Goal: Task Accomplishment & Management: Manage account settings

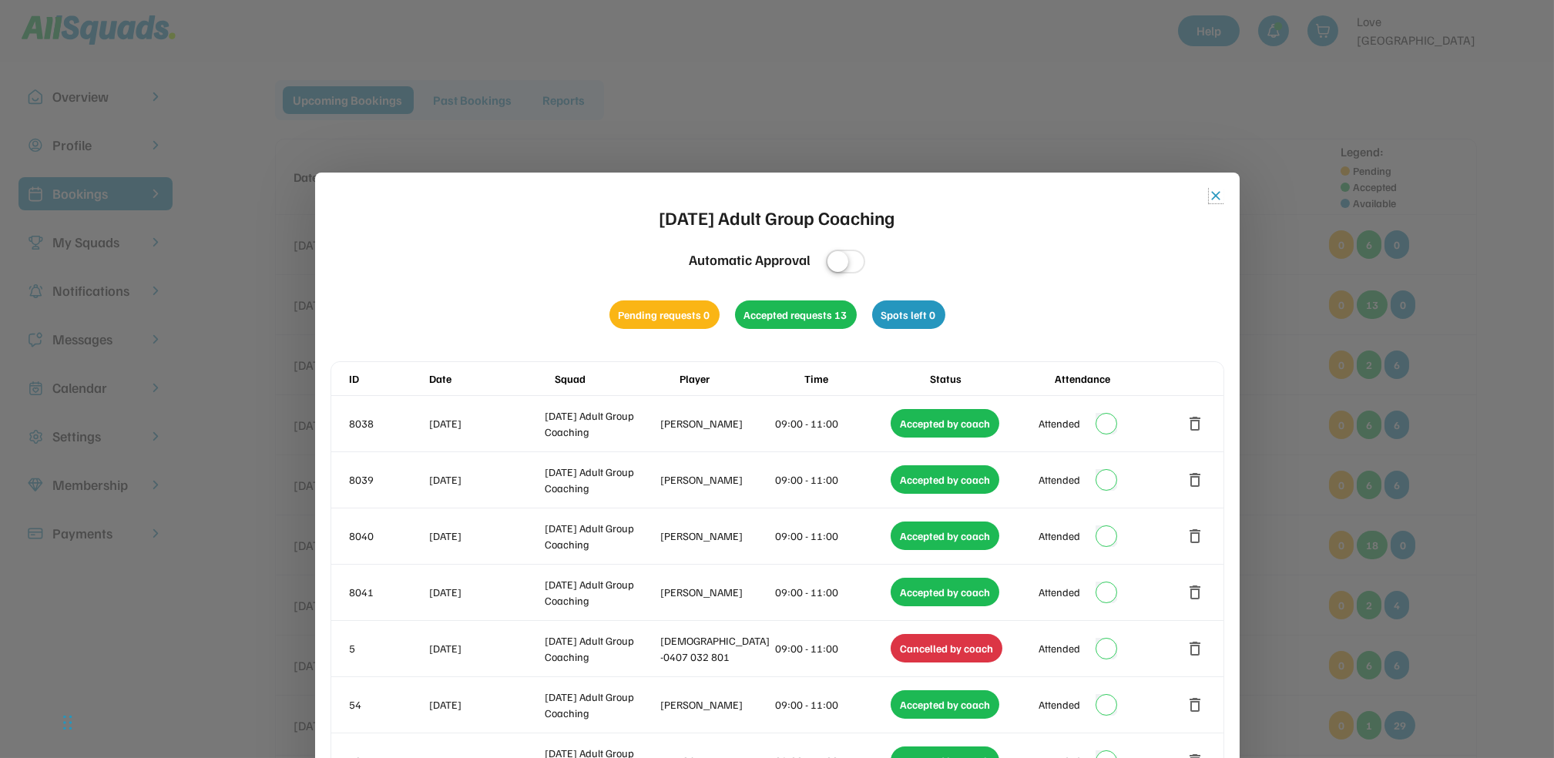
click at [1217, 194] on button "close" at bounding box center [1216, 195] width 15 height 15
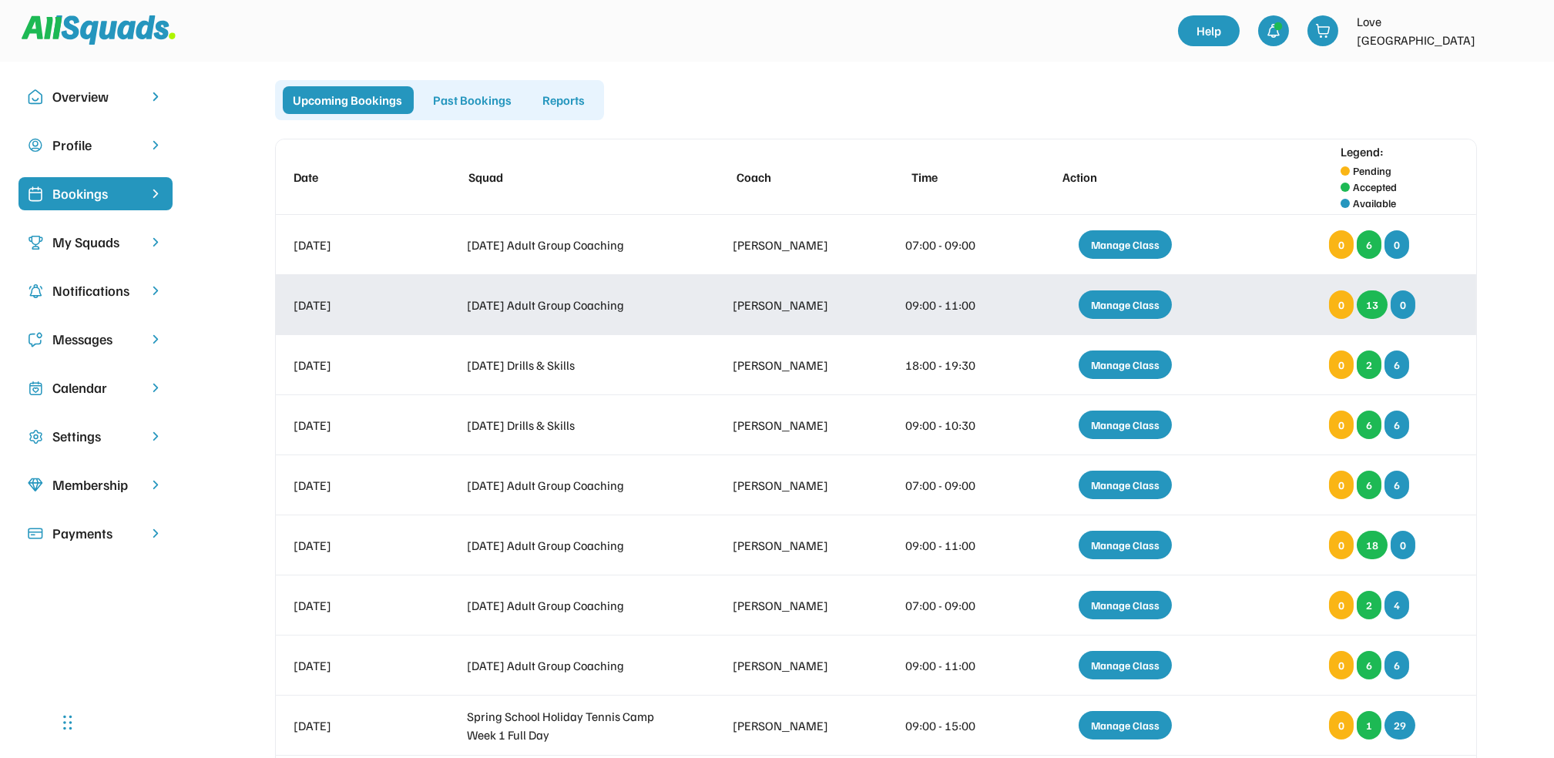
click at [1107, 304] on div "Manage Class" at bounding box center [1125, 305] width 93 height 29
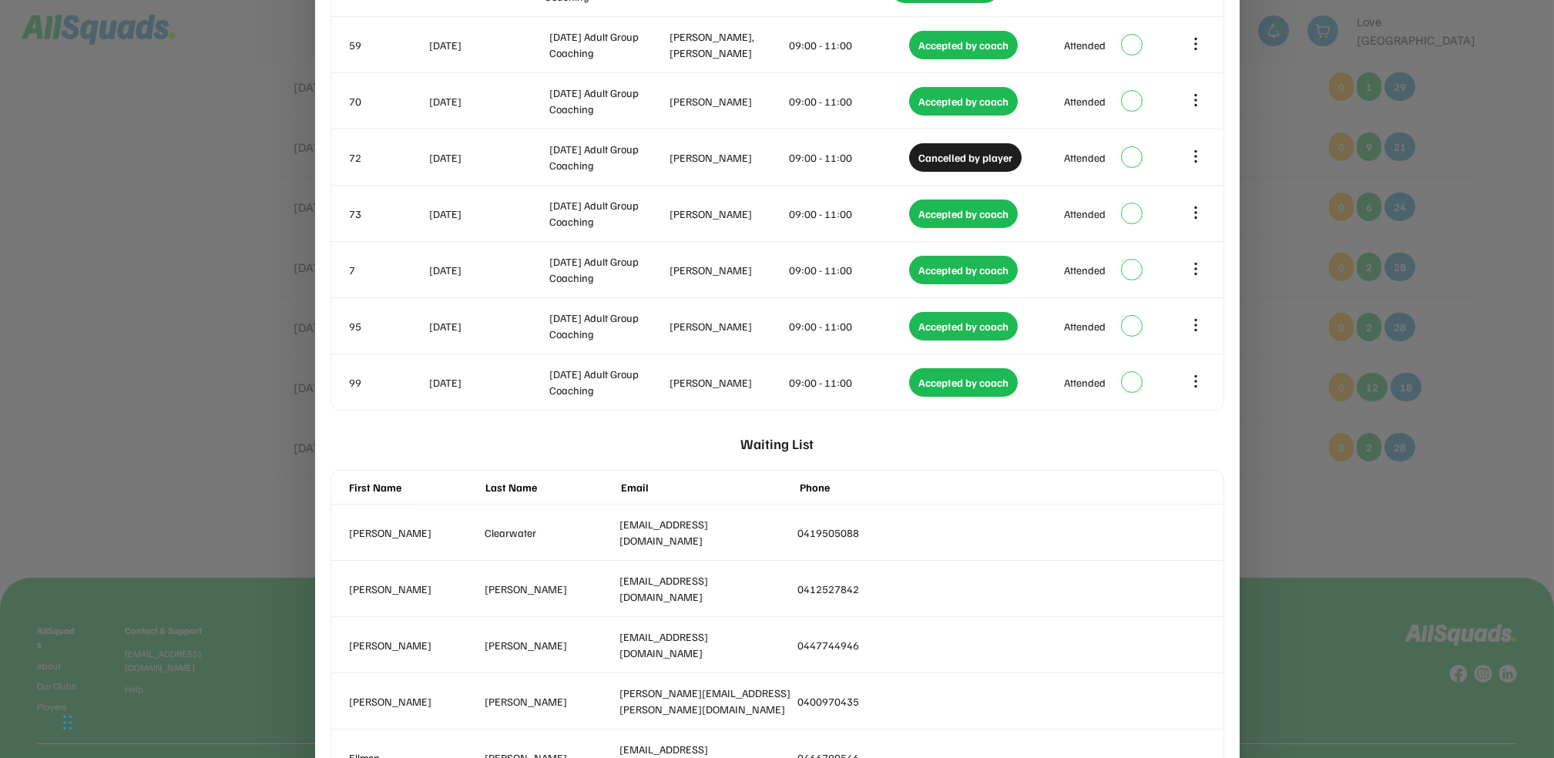
scroll to position [643, 0]
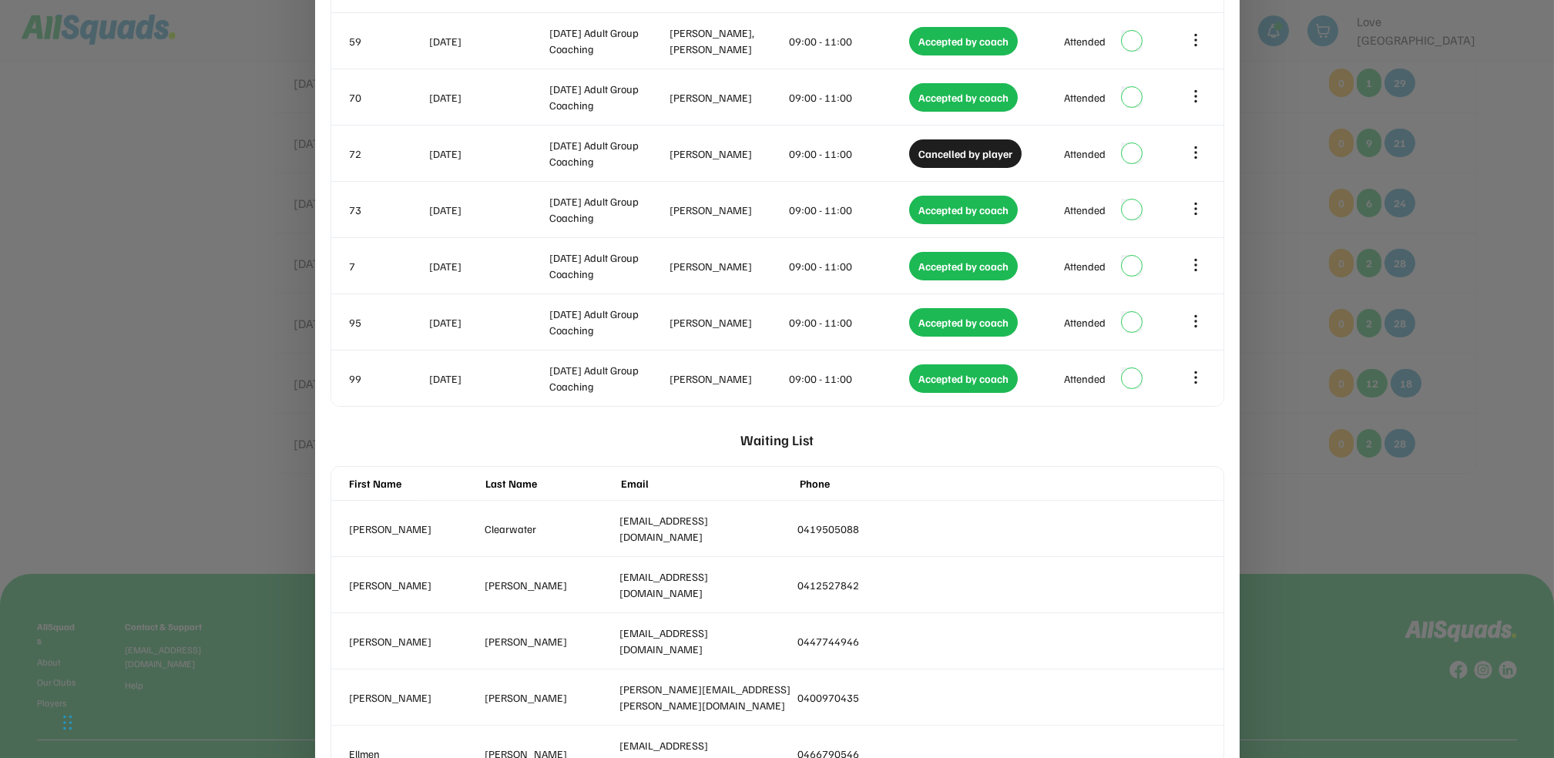
click at [1450, 532] on div at bounding box center [777, 379] width 1554 height 758
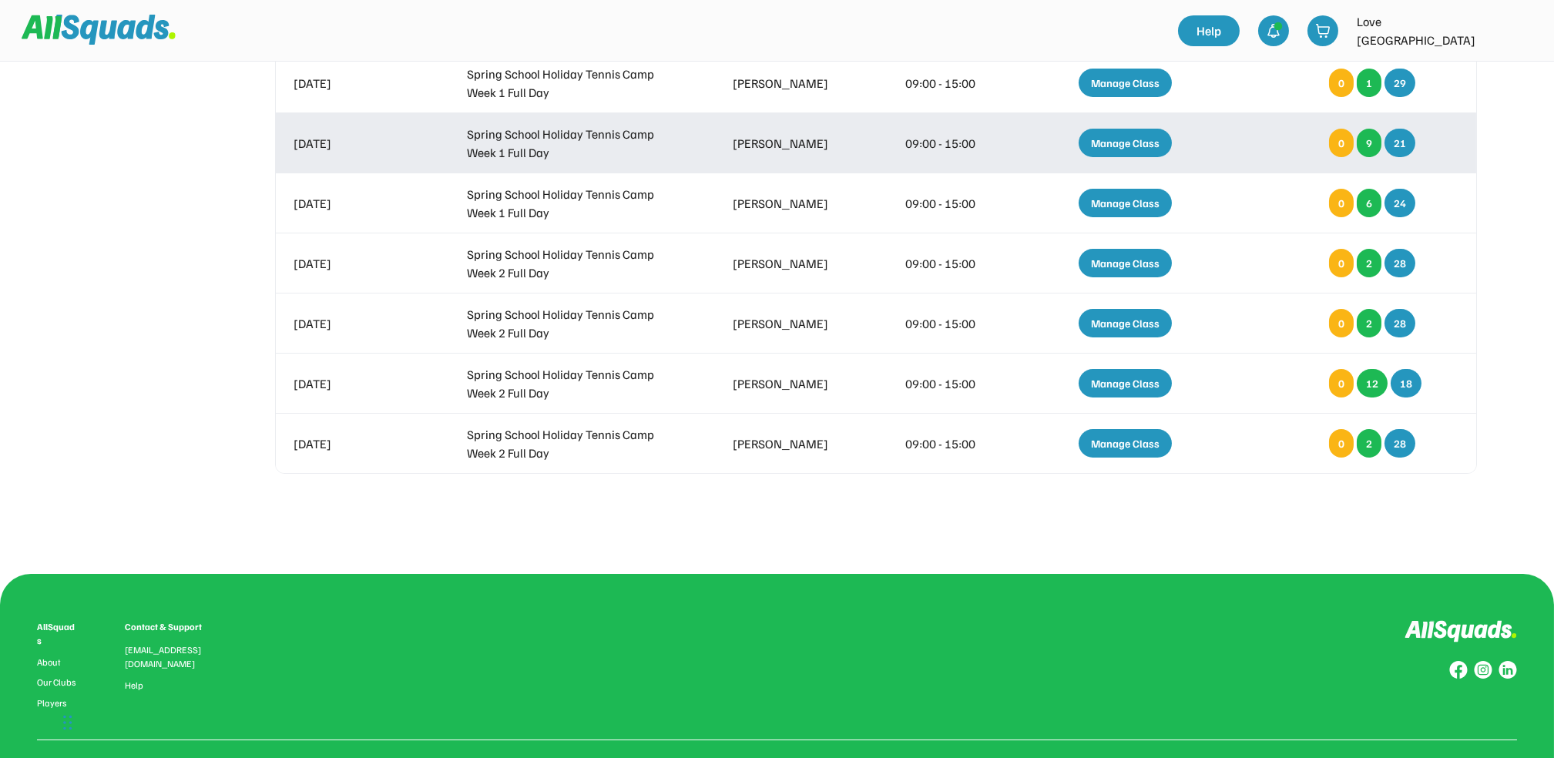
click at [1110, 139] on div "Manage Class" at bounding box center [1125, 143] width 93 height 29
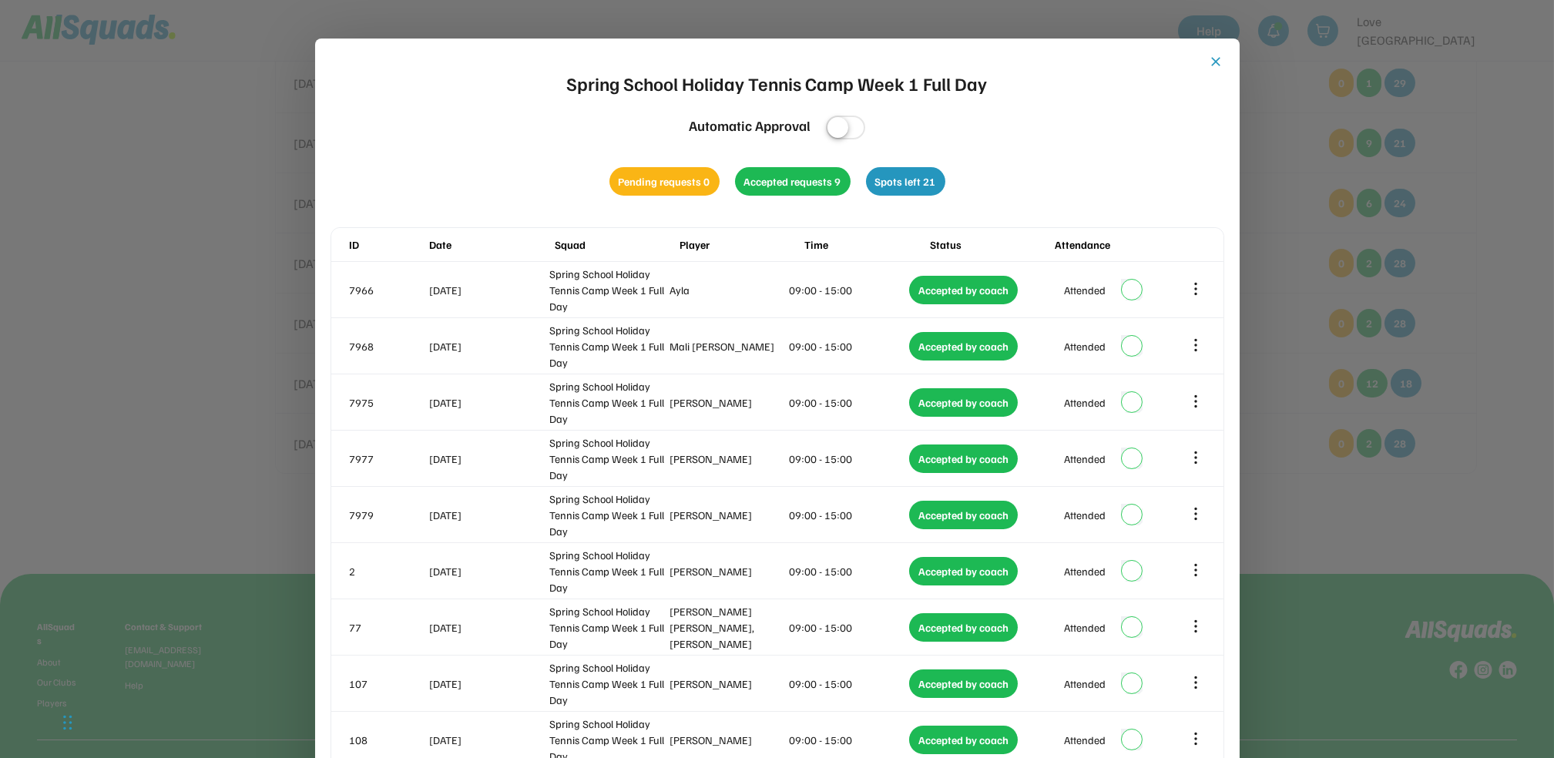
click at [1483, 223] on div at bounding box center [777, 379] width 1554 height 758
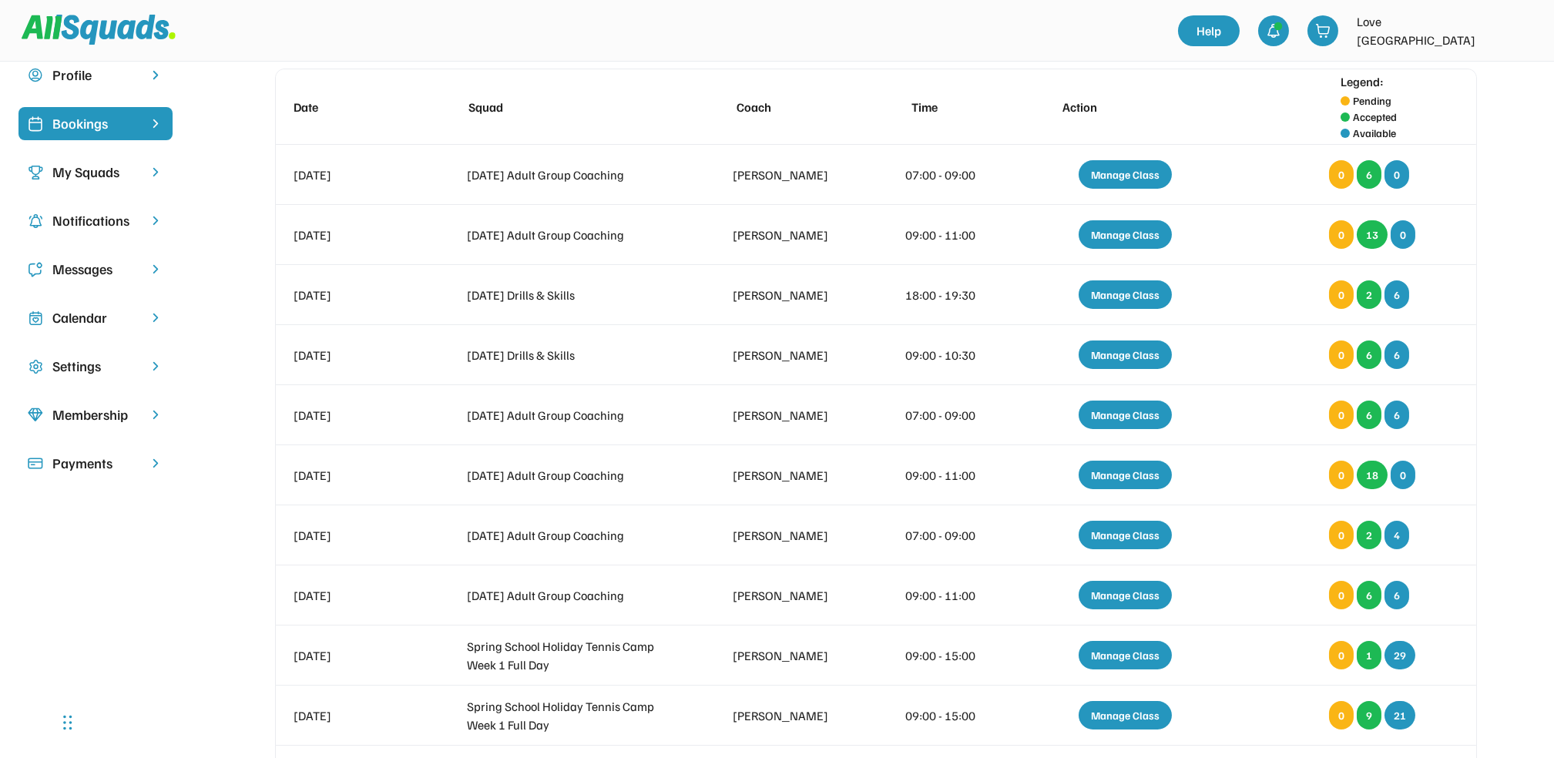
scroll to position [45, 0]
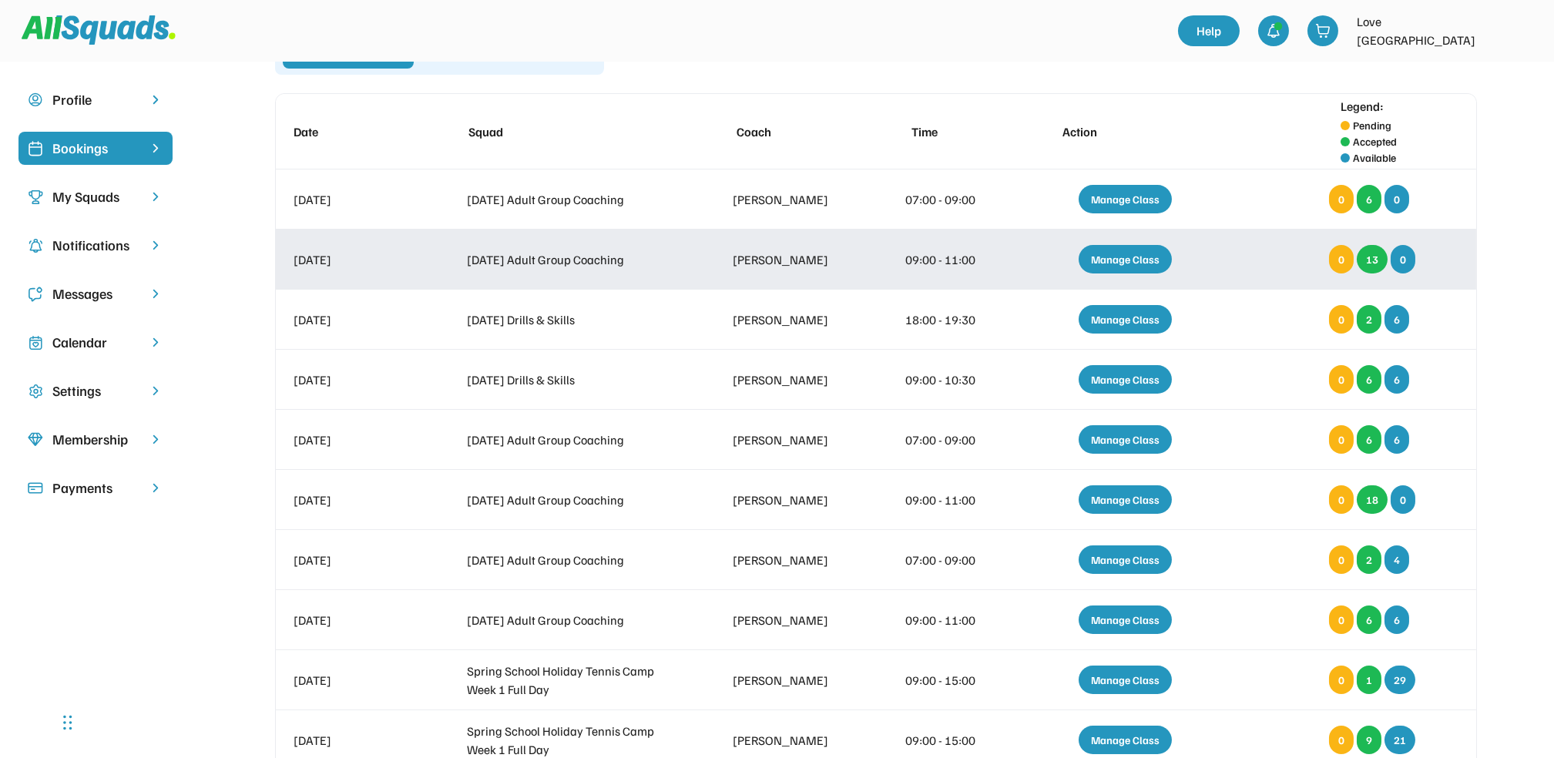
click at [1114, 260] on div "Manage Class" at bounding box center [1125, 259] width 93 height 29
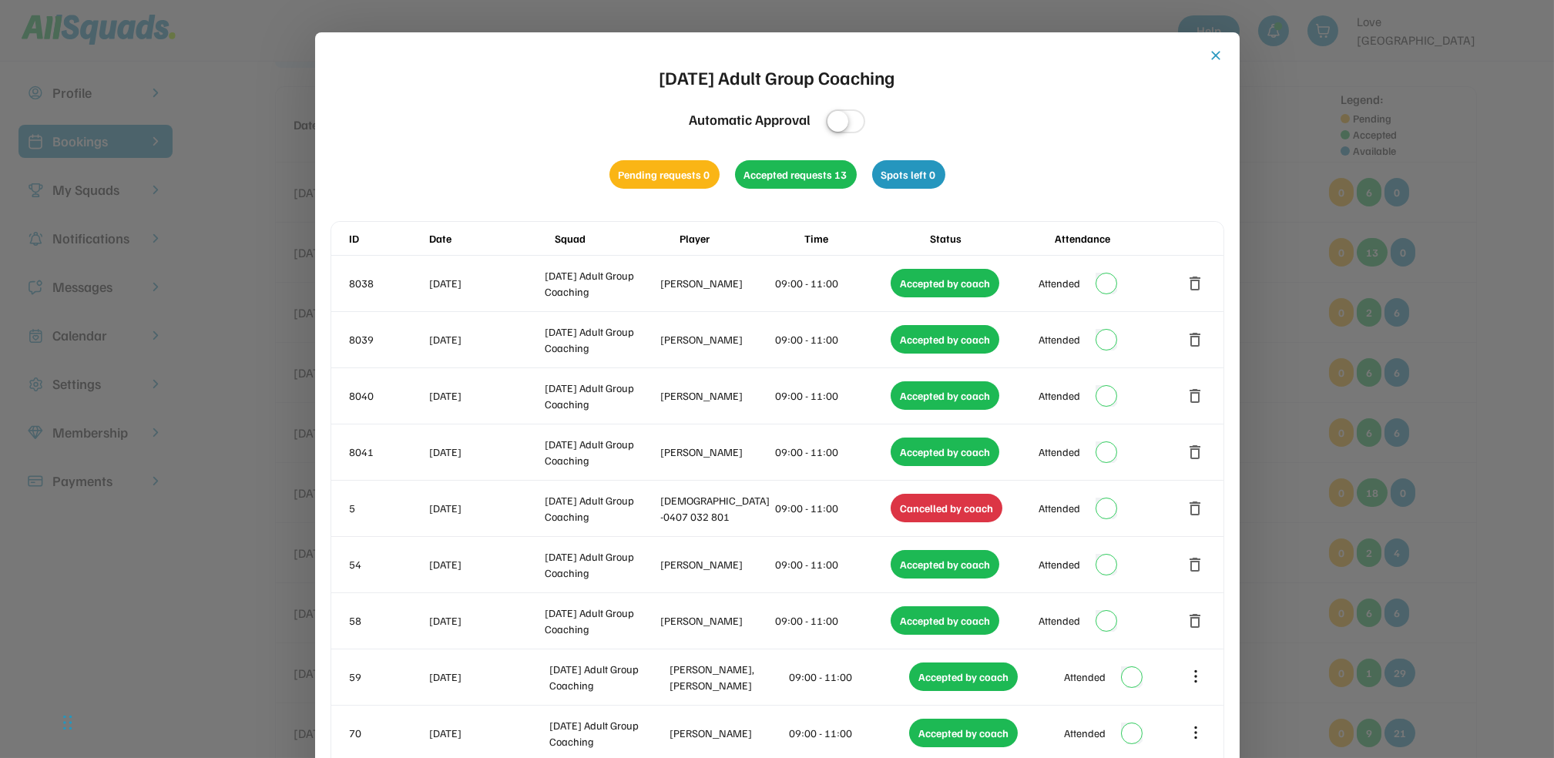
scroll to position [47, 0]
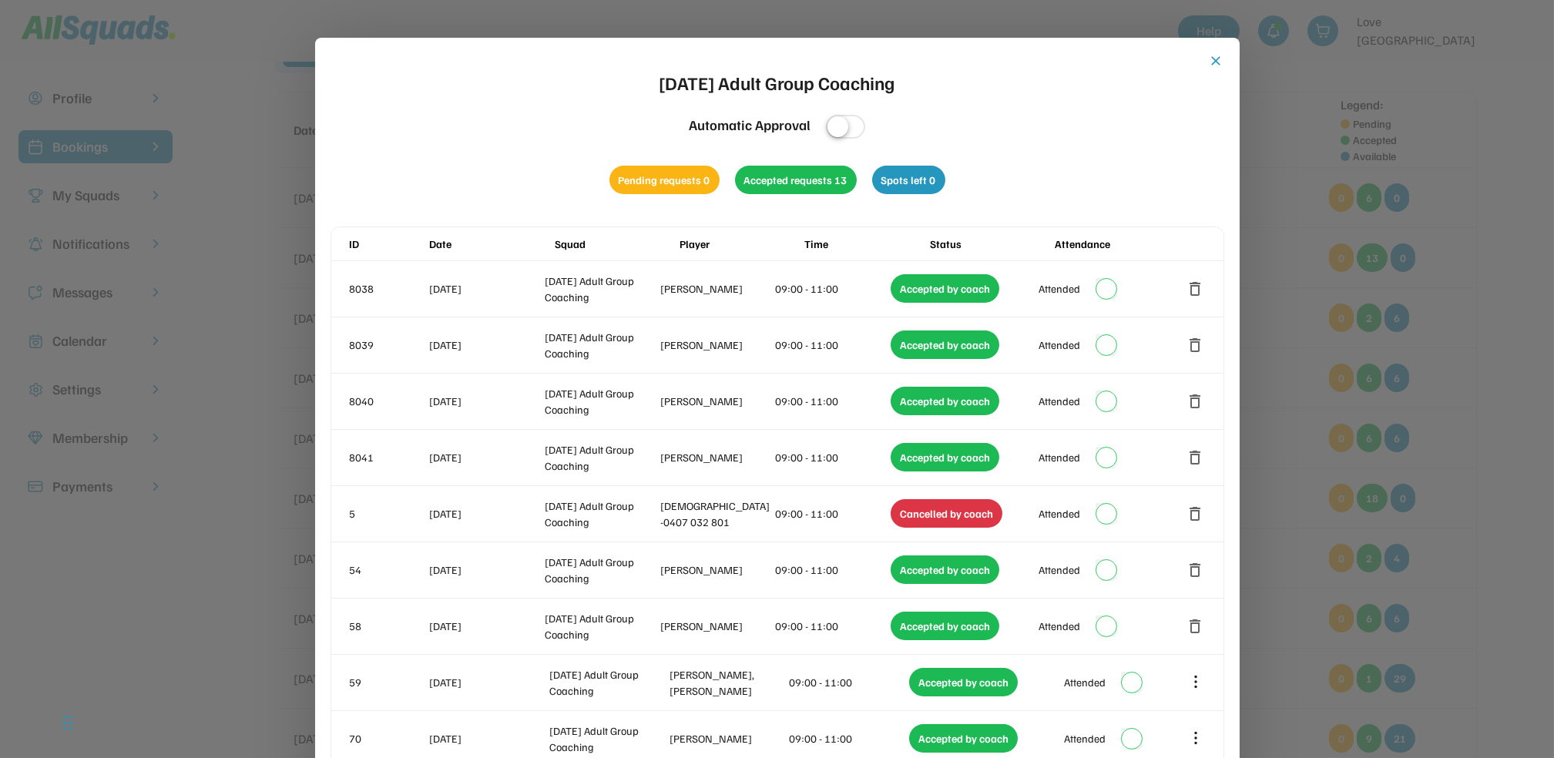
click at [1473, 149] on div at bounding box center [777, 379] width 1554 height 758
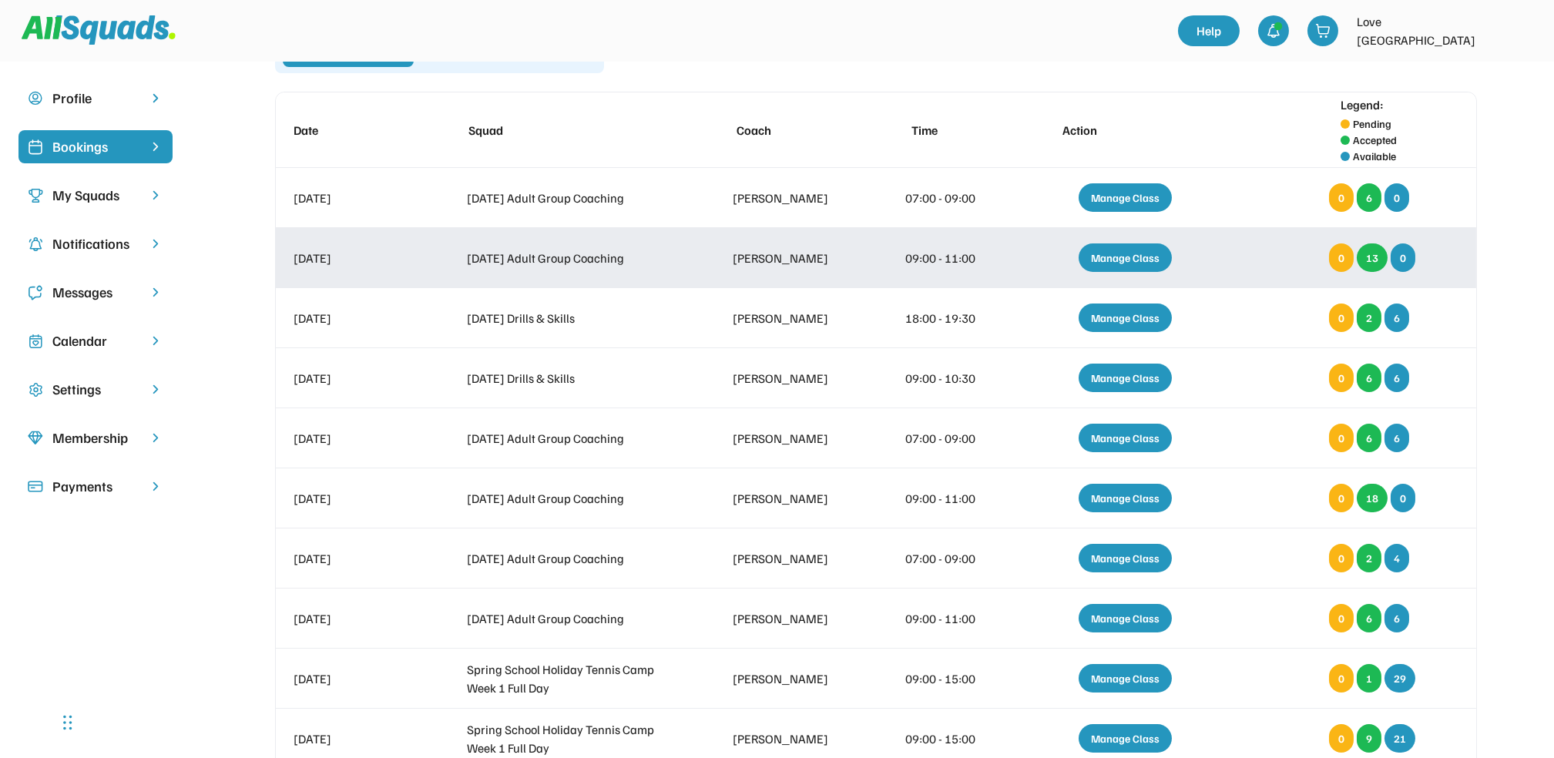
click at [1107, 254] on div "Manage Class" at bounding box center [1125, 258] width 93 height 29
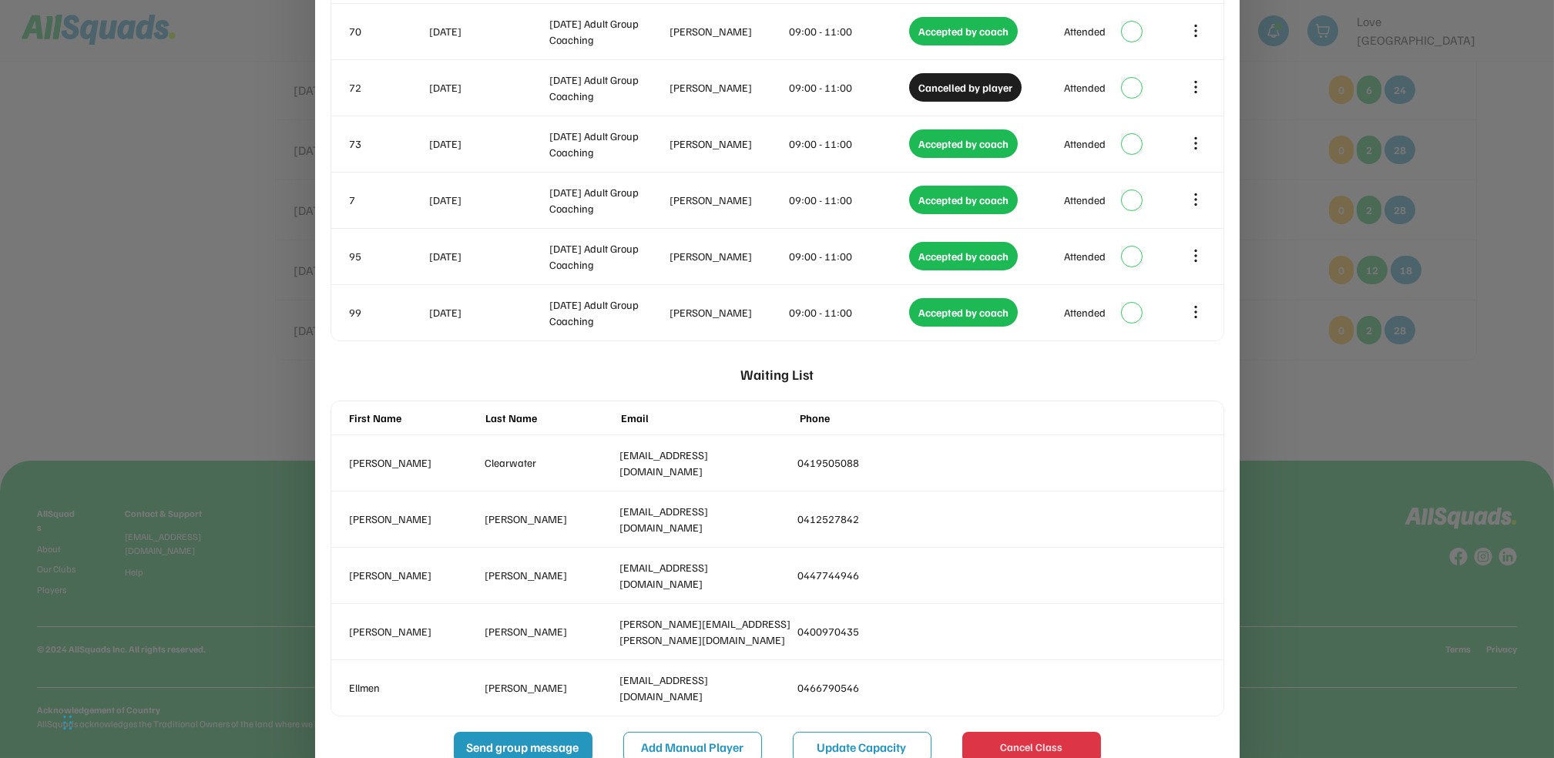
scroll to position [792, 0]
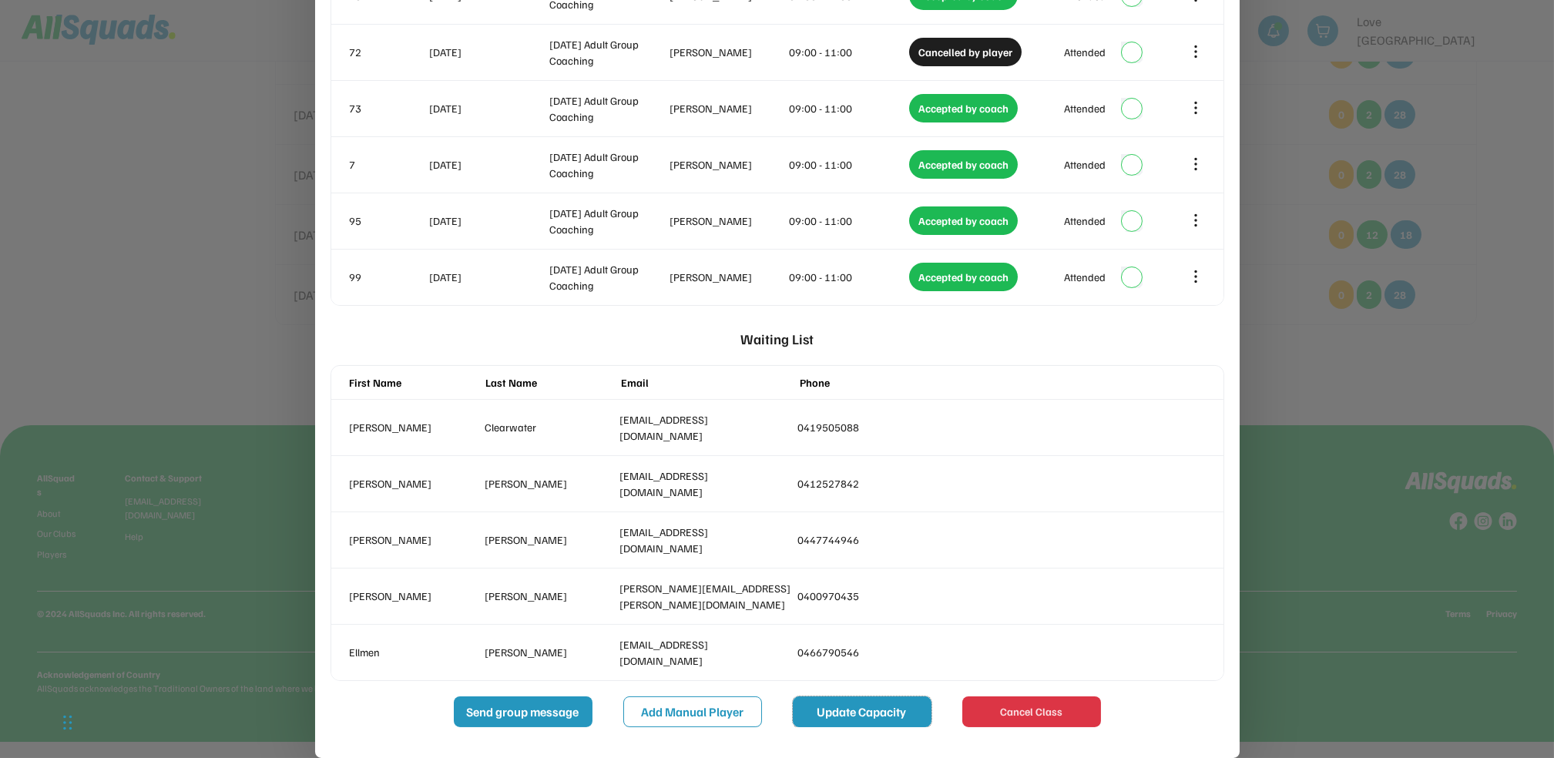
click at [898, 711] on button "Update Capacity" at bounding box center [862, 712] width 139 height 31
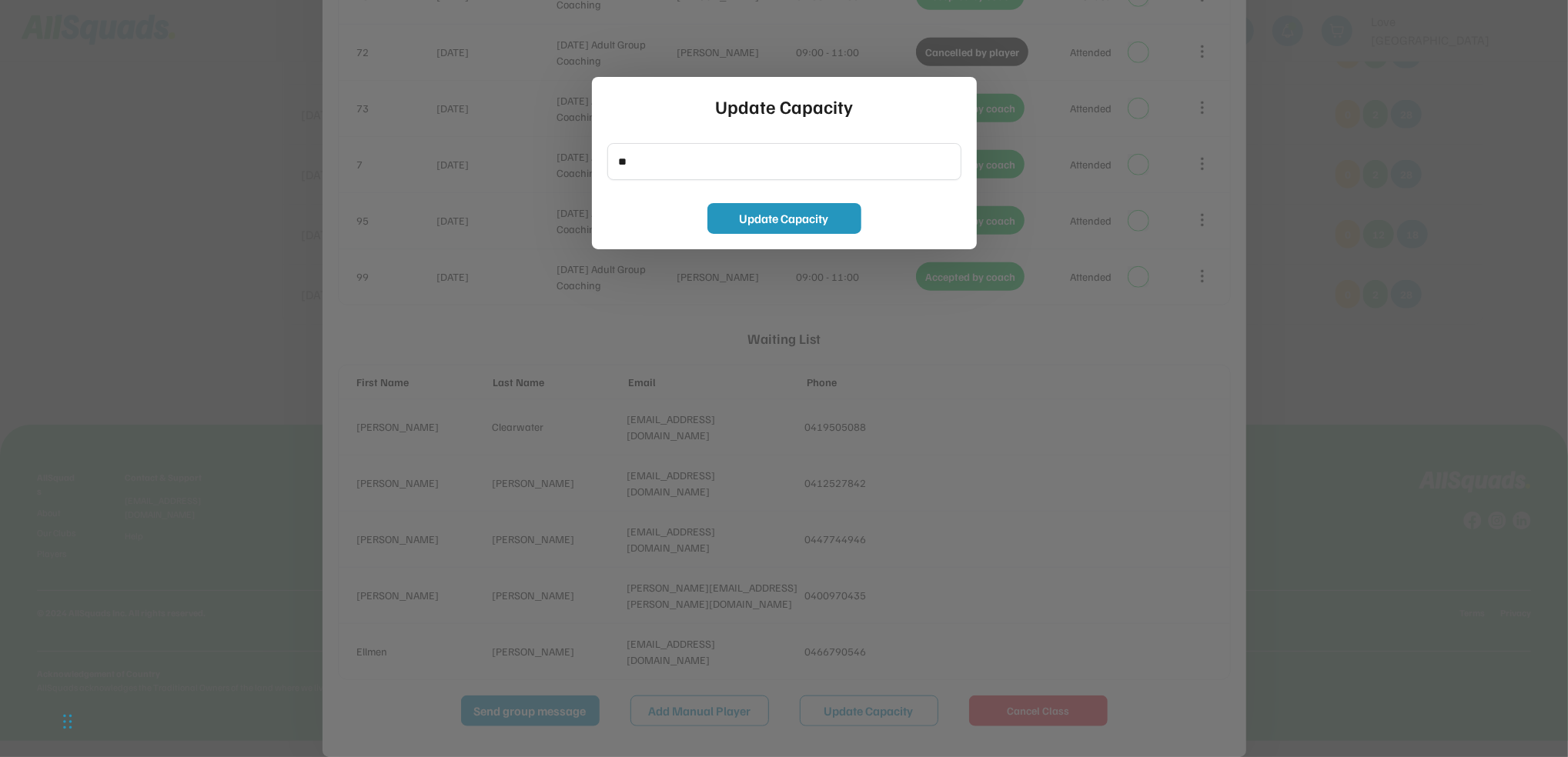
click at [633, 156] on input "input" at bounding box center [784, 161] width 354 height 37
type input "**"
click at [769, 227] on button "Update Capacity" at bounding box center [784, 218] width 154 height 31
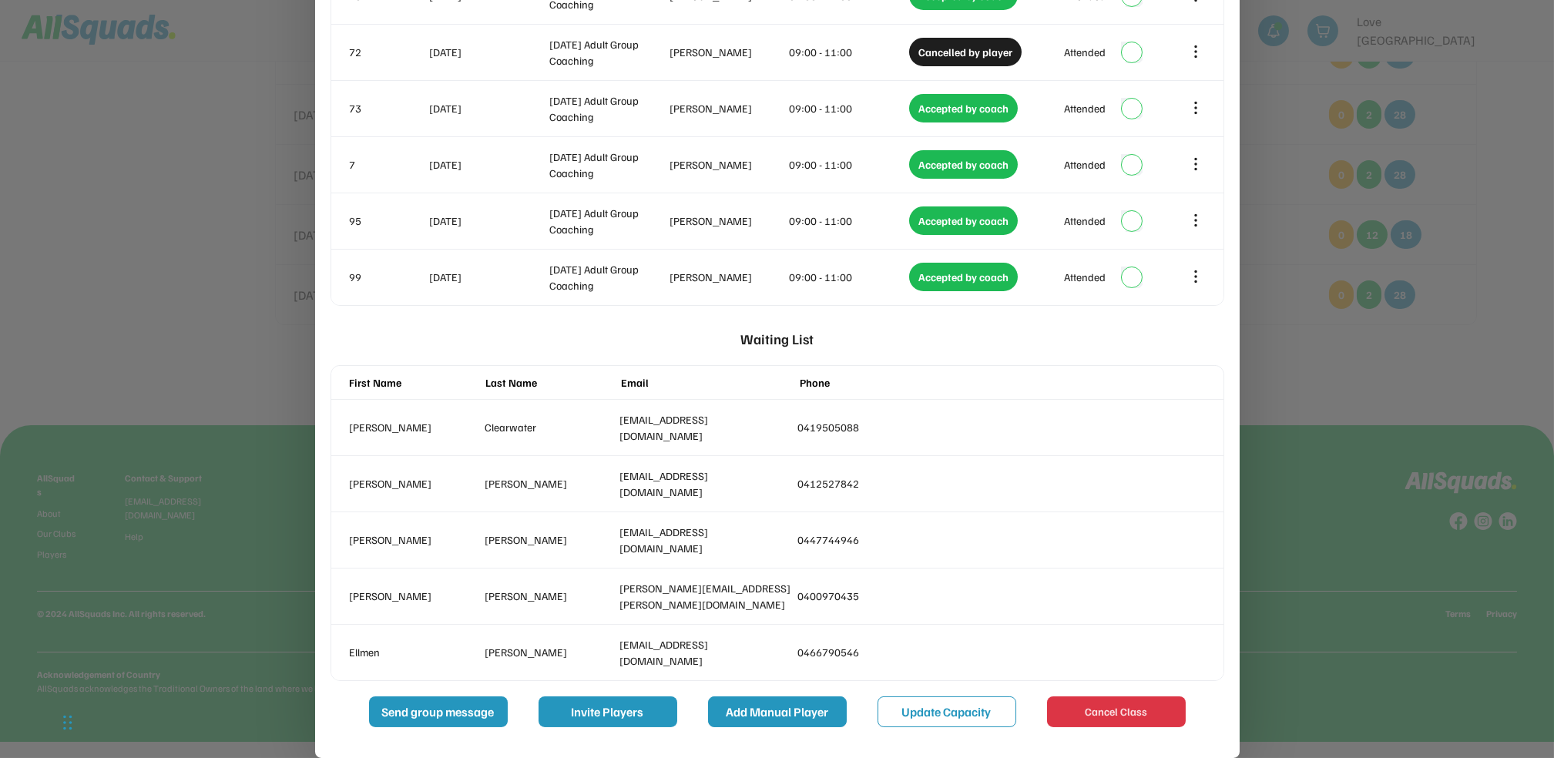
click at [808, 711] on button "Add Manual Player" at bounding box center [777, 712] width 139 height 31
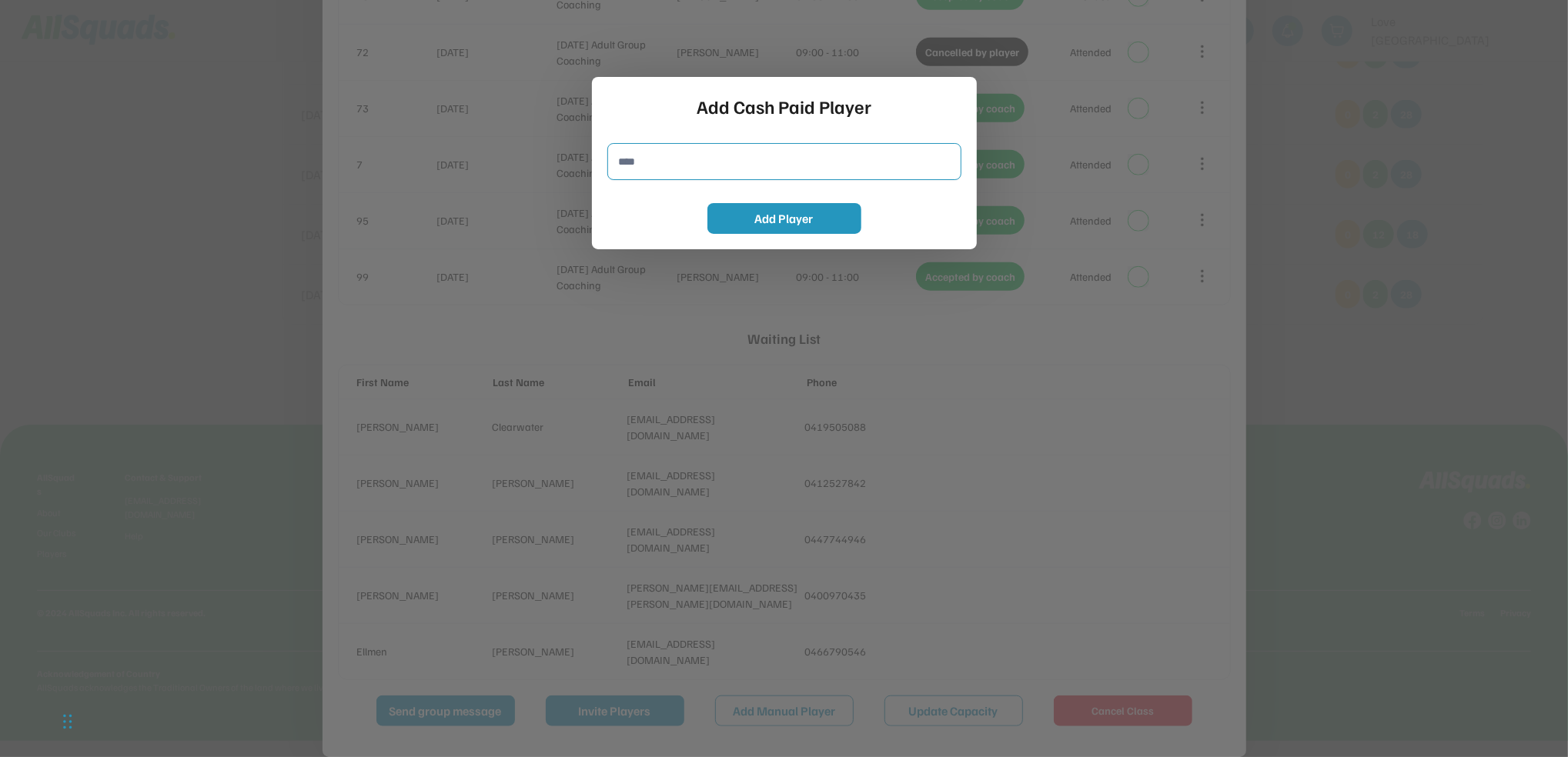
click at [676, 176] on input "input" at bounding box center [784, 161] width 354 height 37
type input "******"
click at [740, 213] on button "Add Player" at bounding box center [784, 218] width 154 height 31
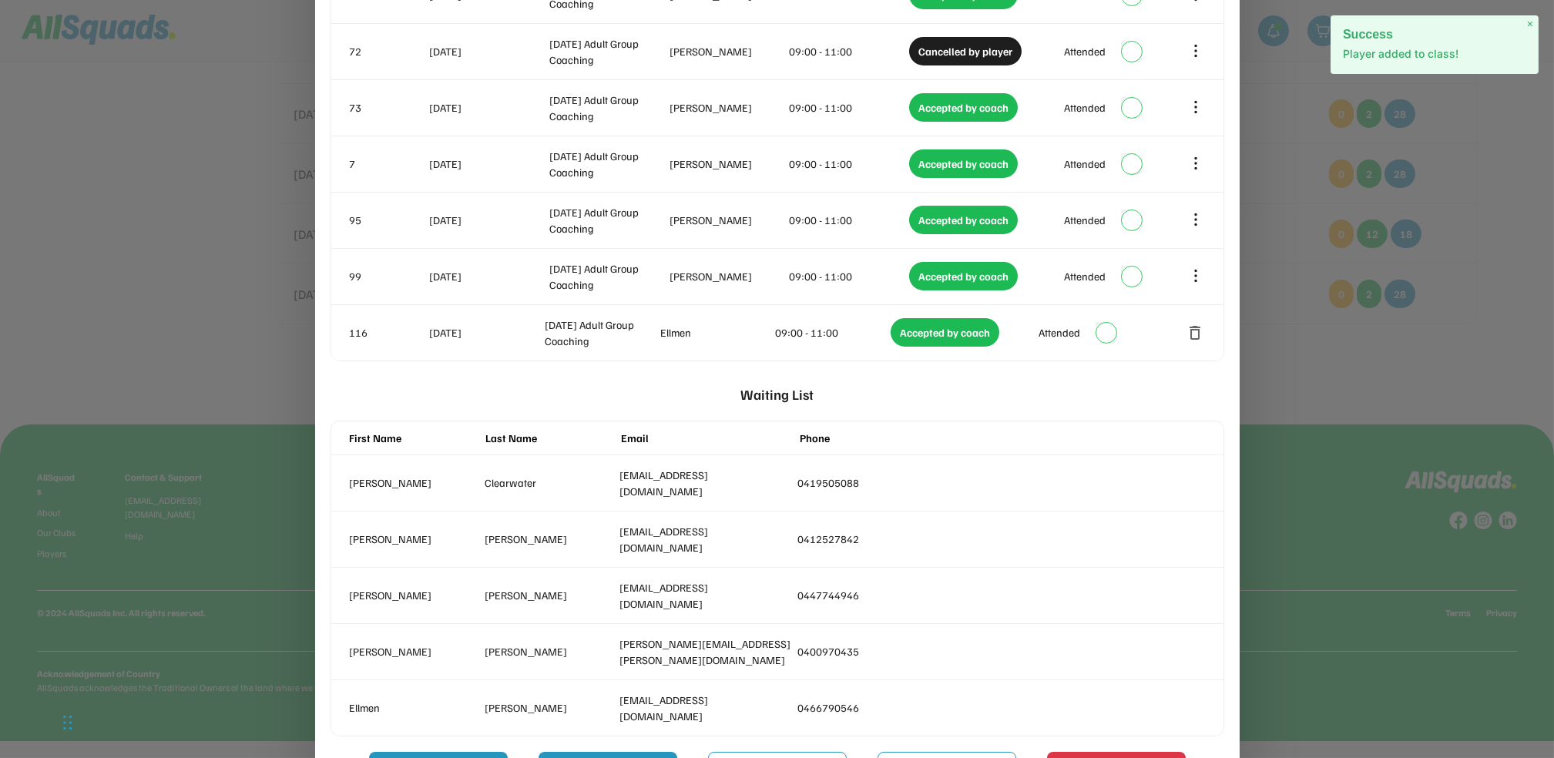
scroll to position [848, 0]
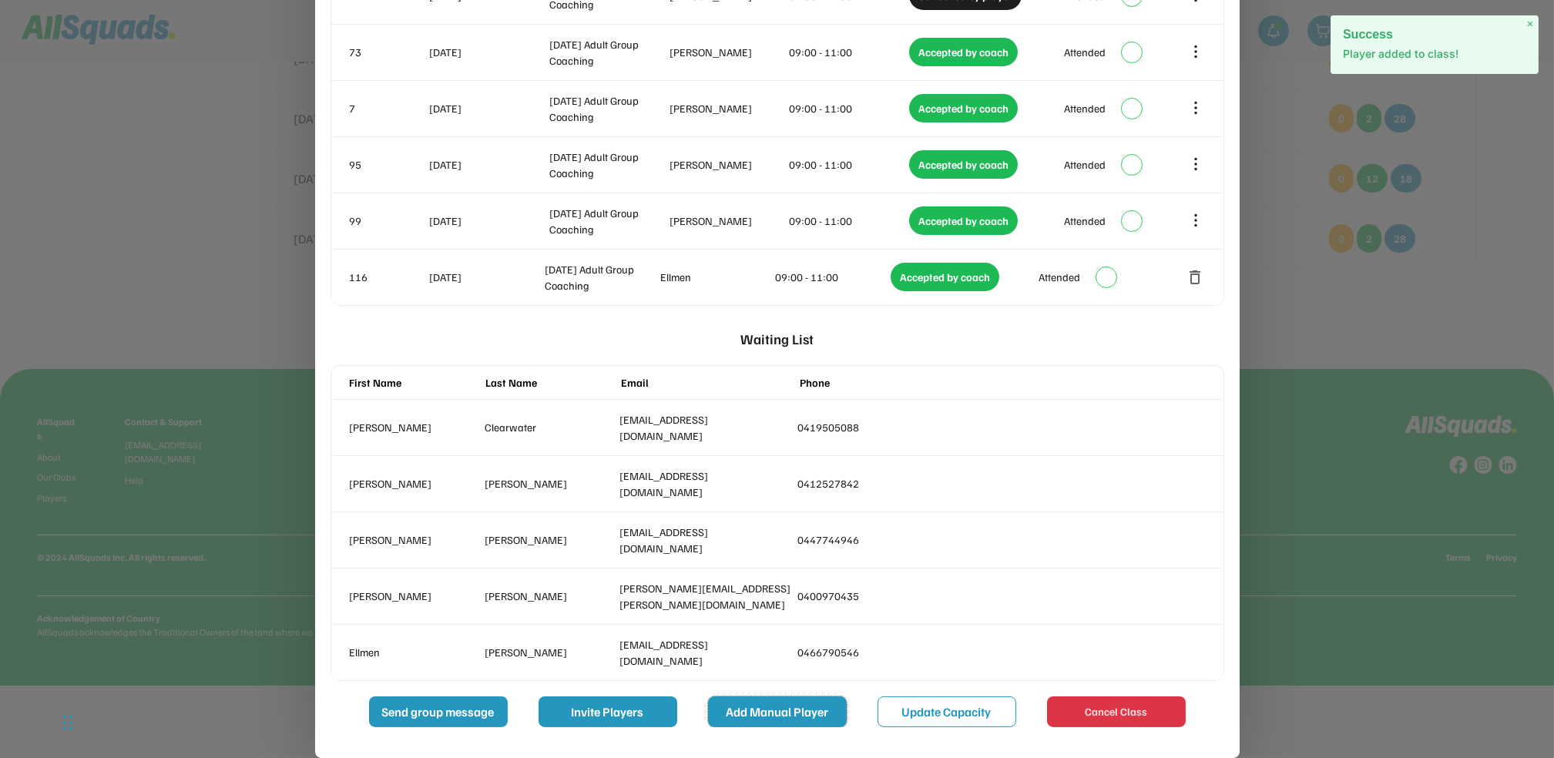
click at [802, 717] on button "Add Manual Player" at bounding box center [777, 712] width 139 height 31
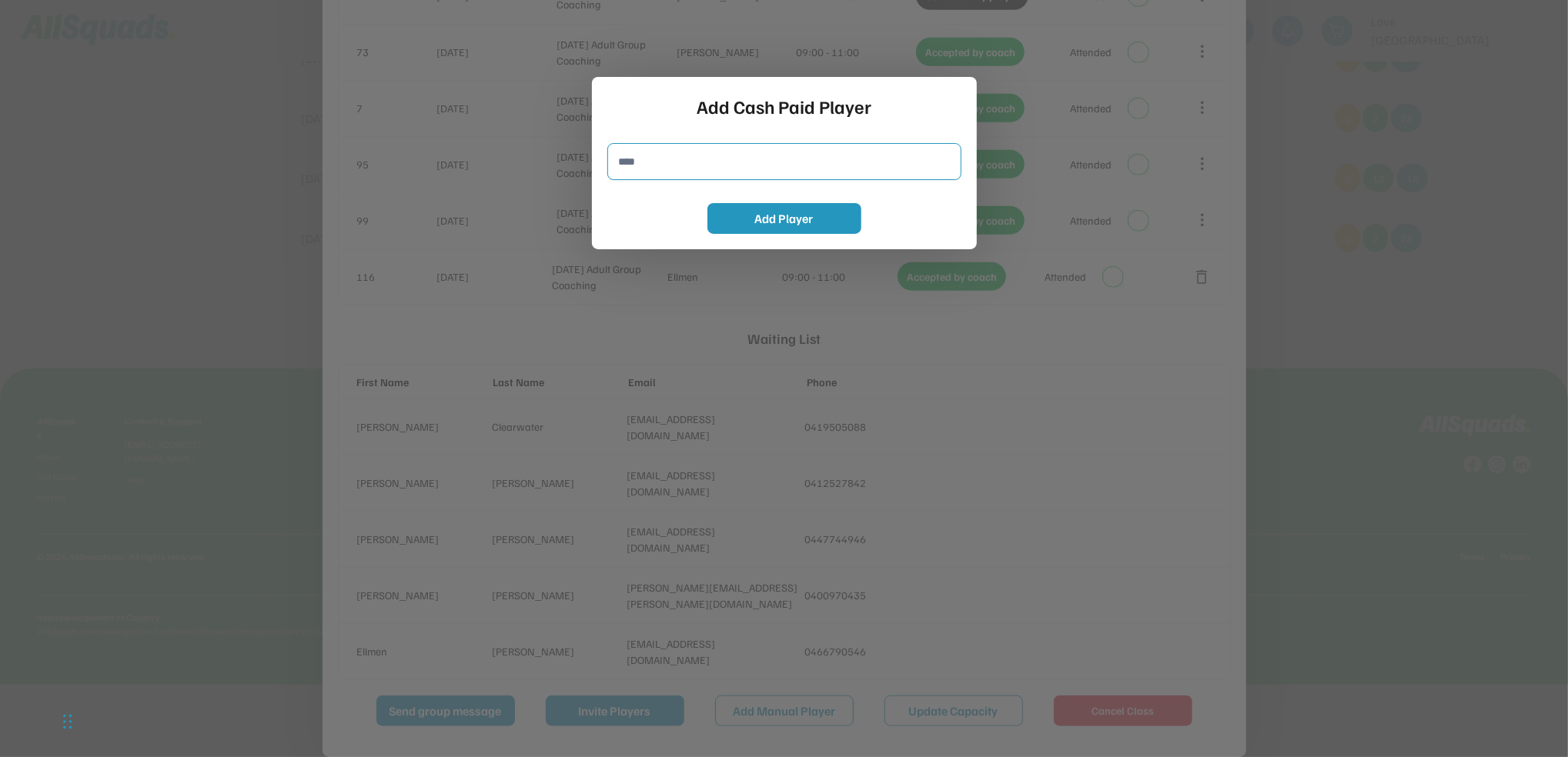
click at [655, 157] on input "input" at bounding box center [784, 161] width 354 height 37
type input "********"
drag, startPoint x: 717, startPoint y: 216, endPoint x: 733, endPoint y: 216, distance: 16.0
click at [720, 216] on button "Add Player" at bounding box center [784, 218] width 154 height 31
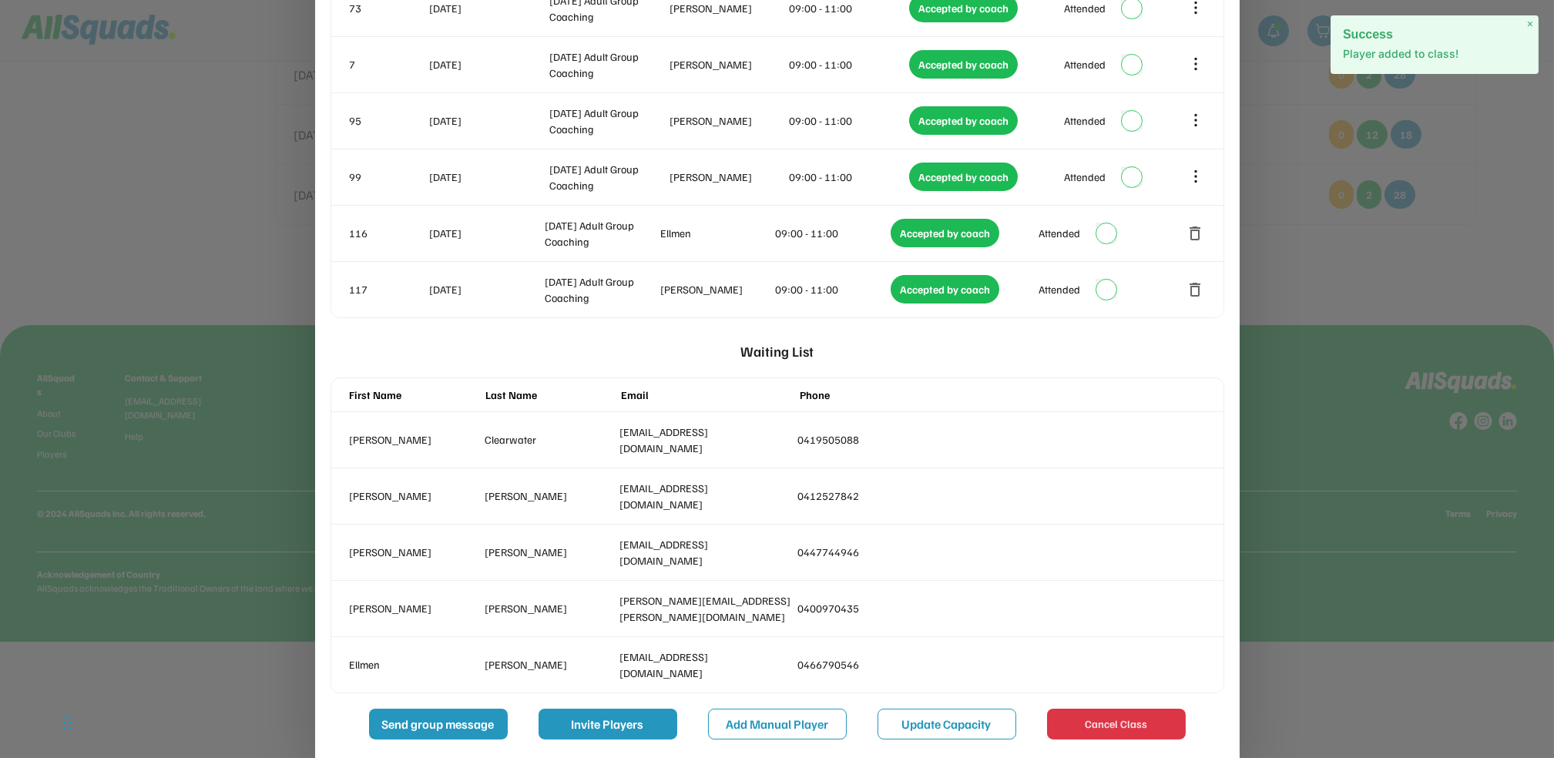
scroll to position [905, 0]
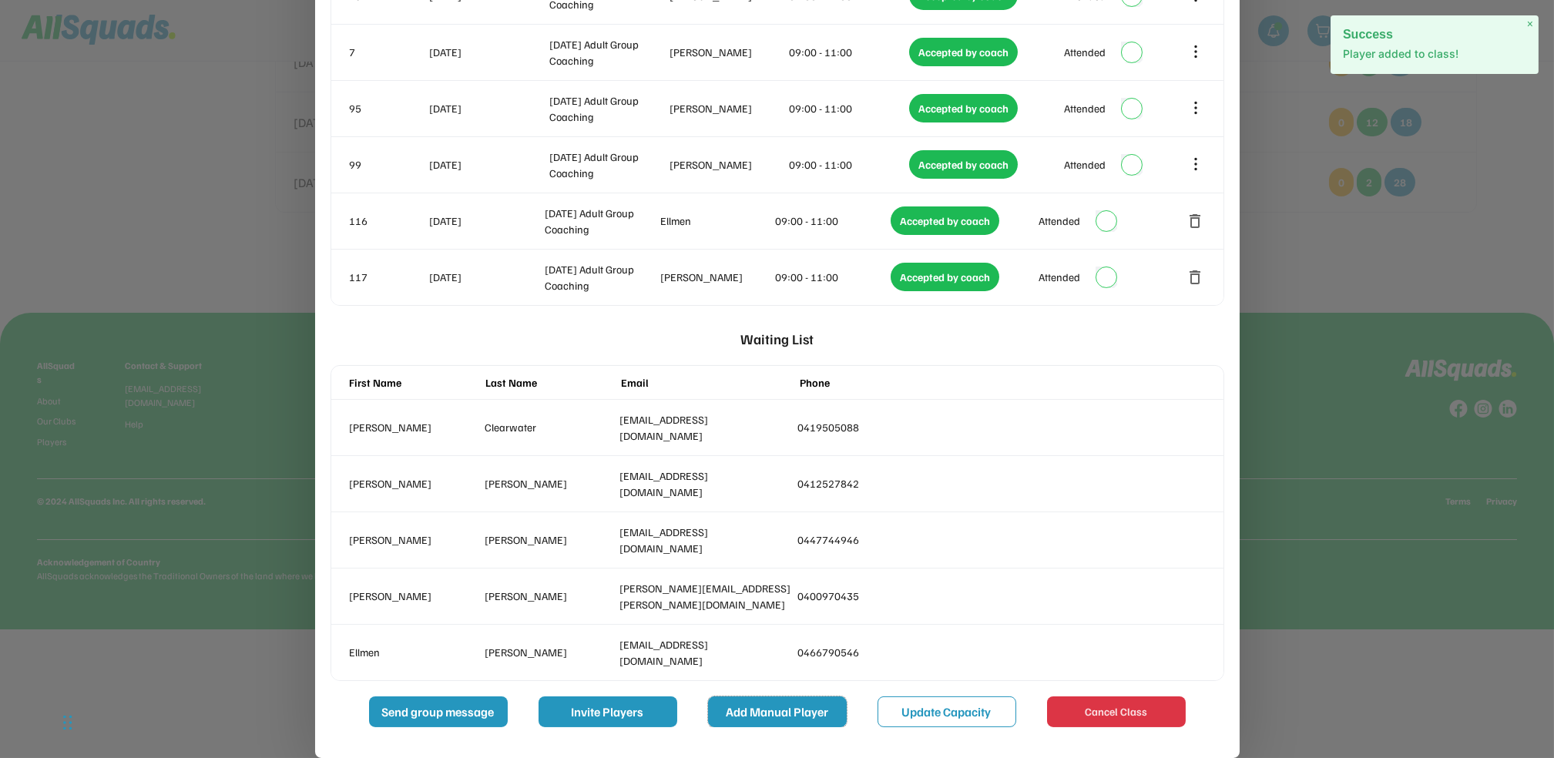
click at [788, 717] on button "Add Manual Player" at bounding box center [777, 712] width 139 height 31
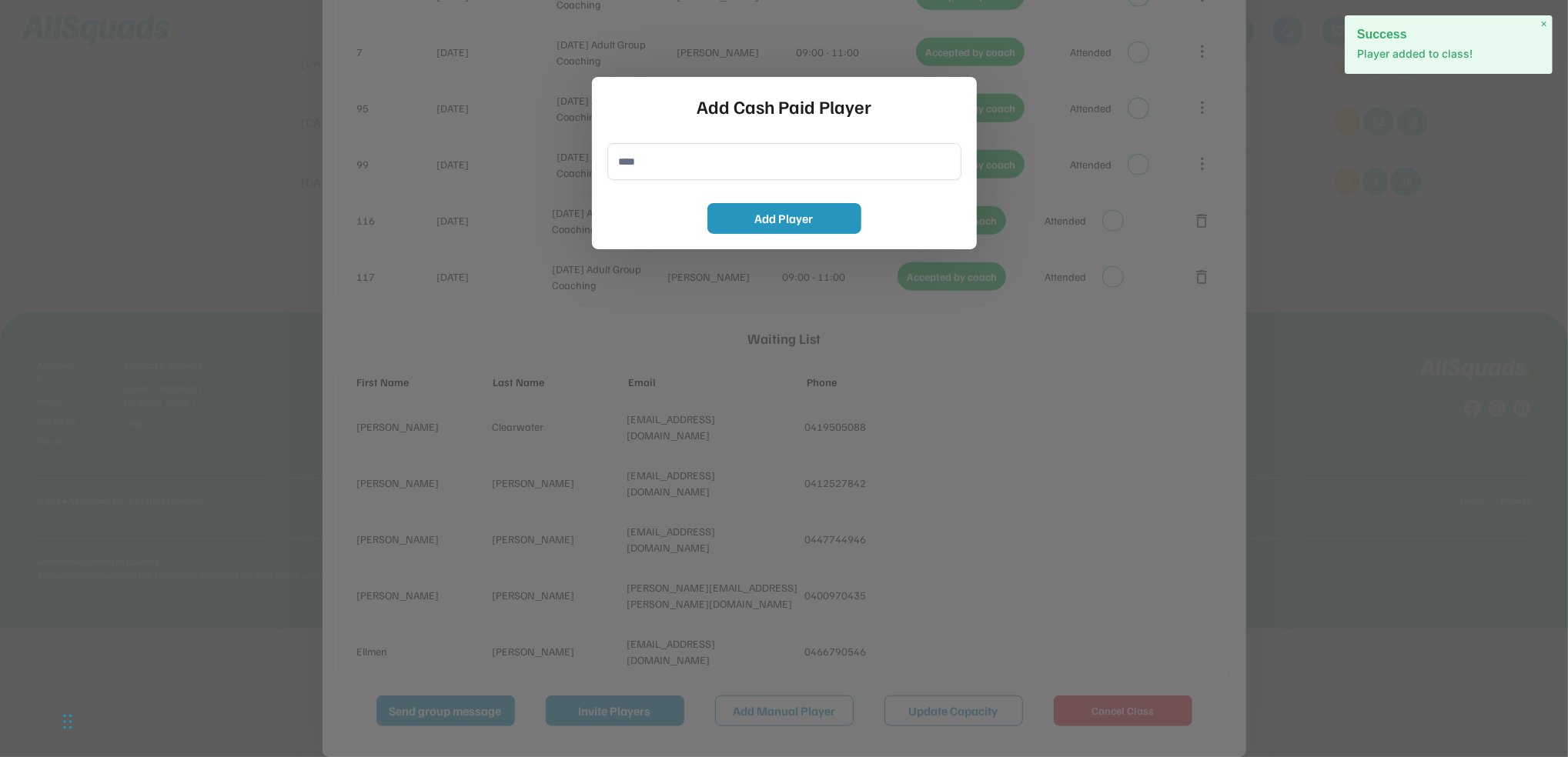
click at [682, 168] on input "input" at bounding box center [784, 161] width 354 height 37
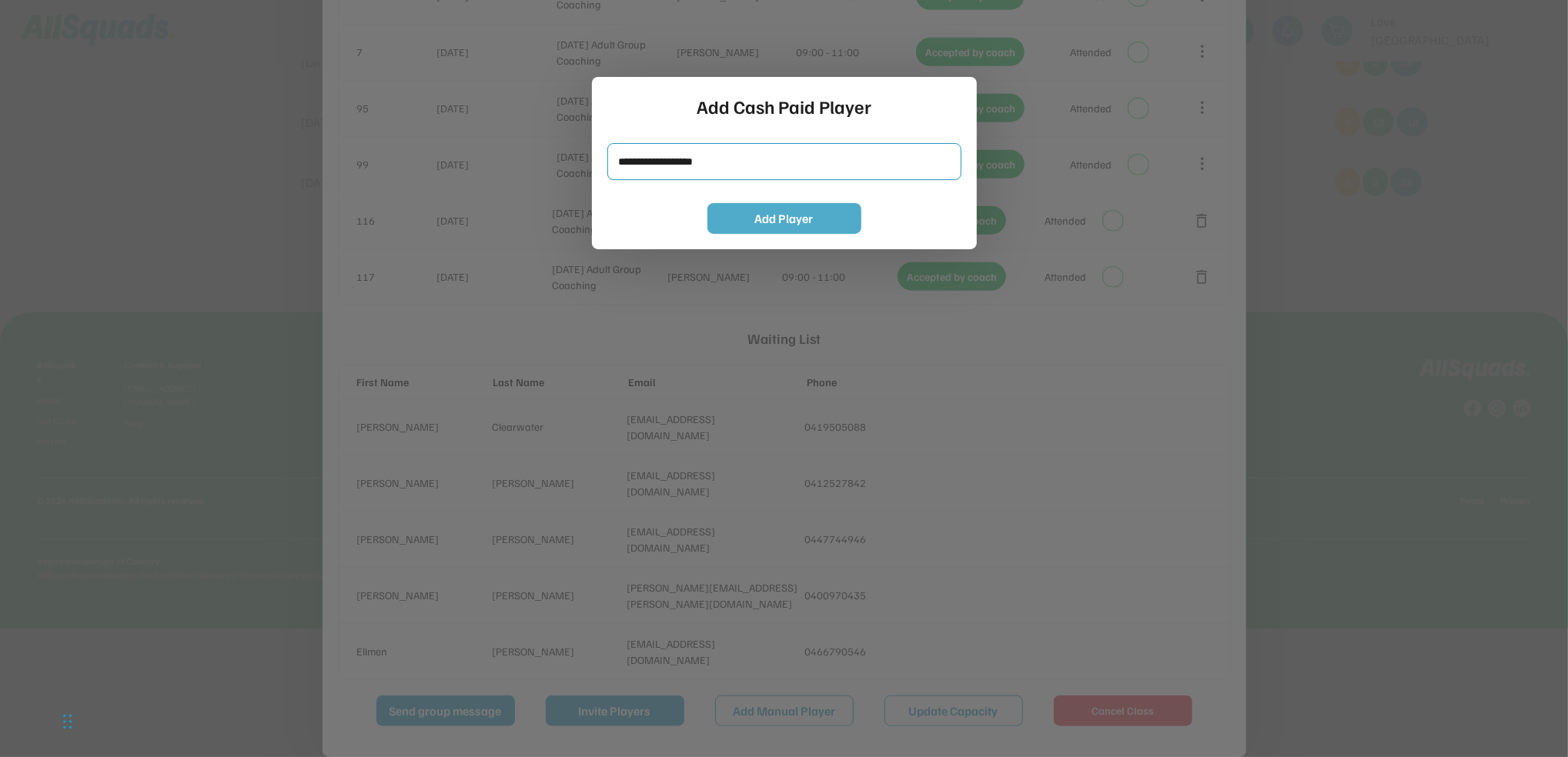
type input "**********"
click at [793, 210] on button "Add Player" at bounding box center [784, 218] width 154 height 31
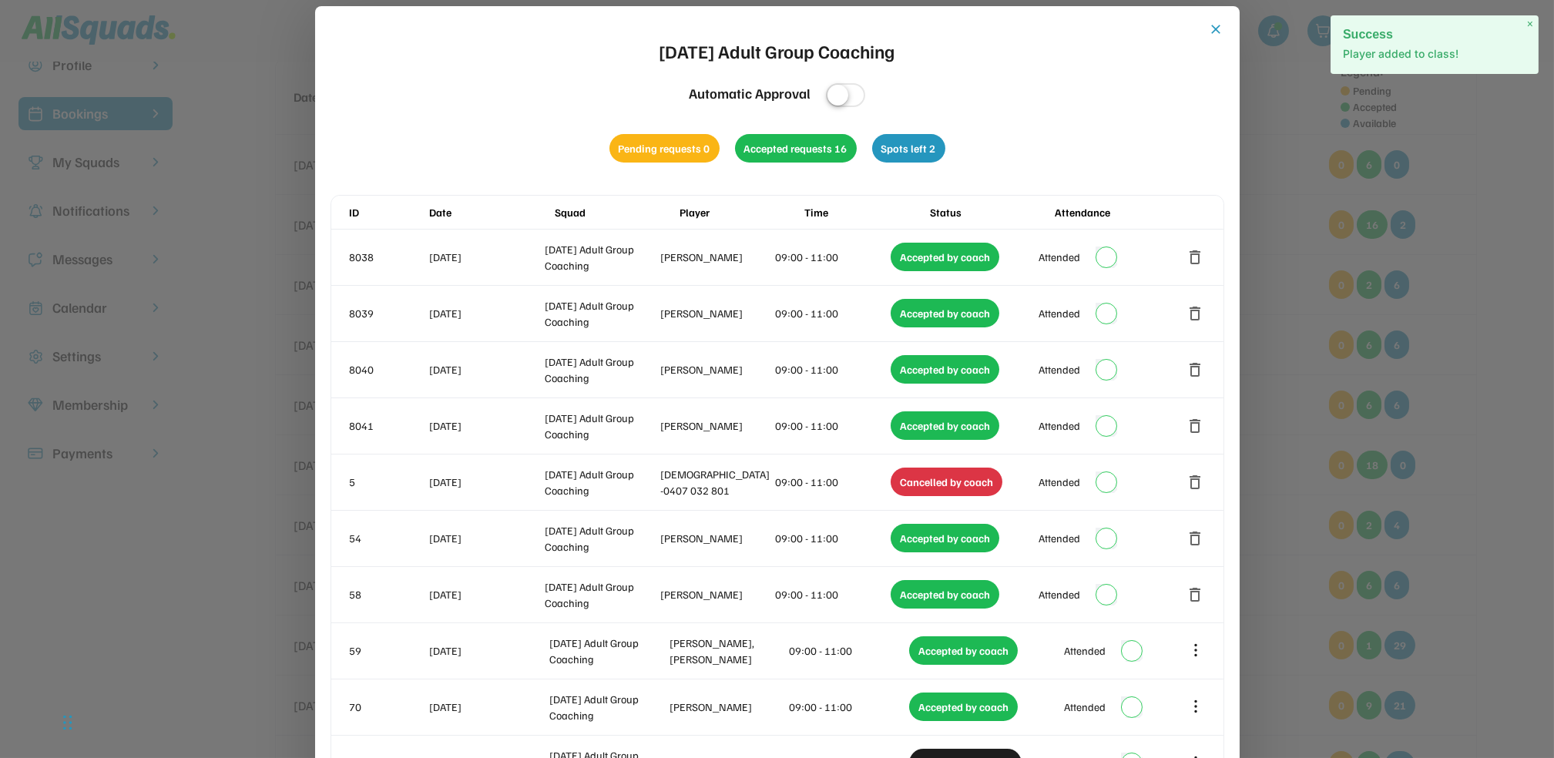
scroll to position [1, 0]
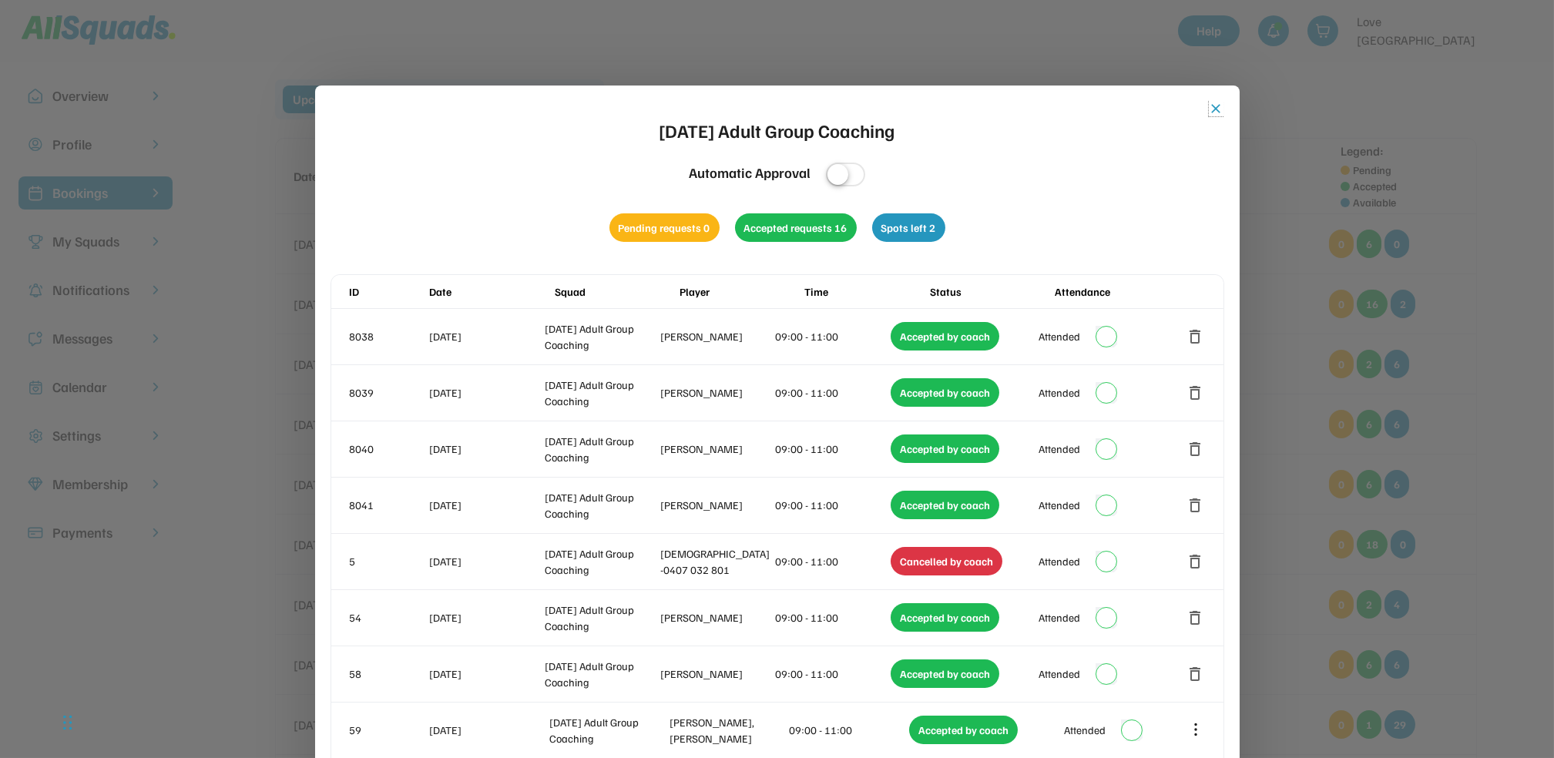
click at [1214, 102] on button "close" at bounding box center [1216, 108] width 15 height 15
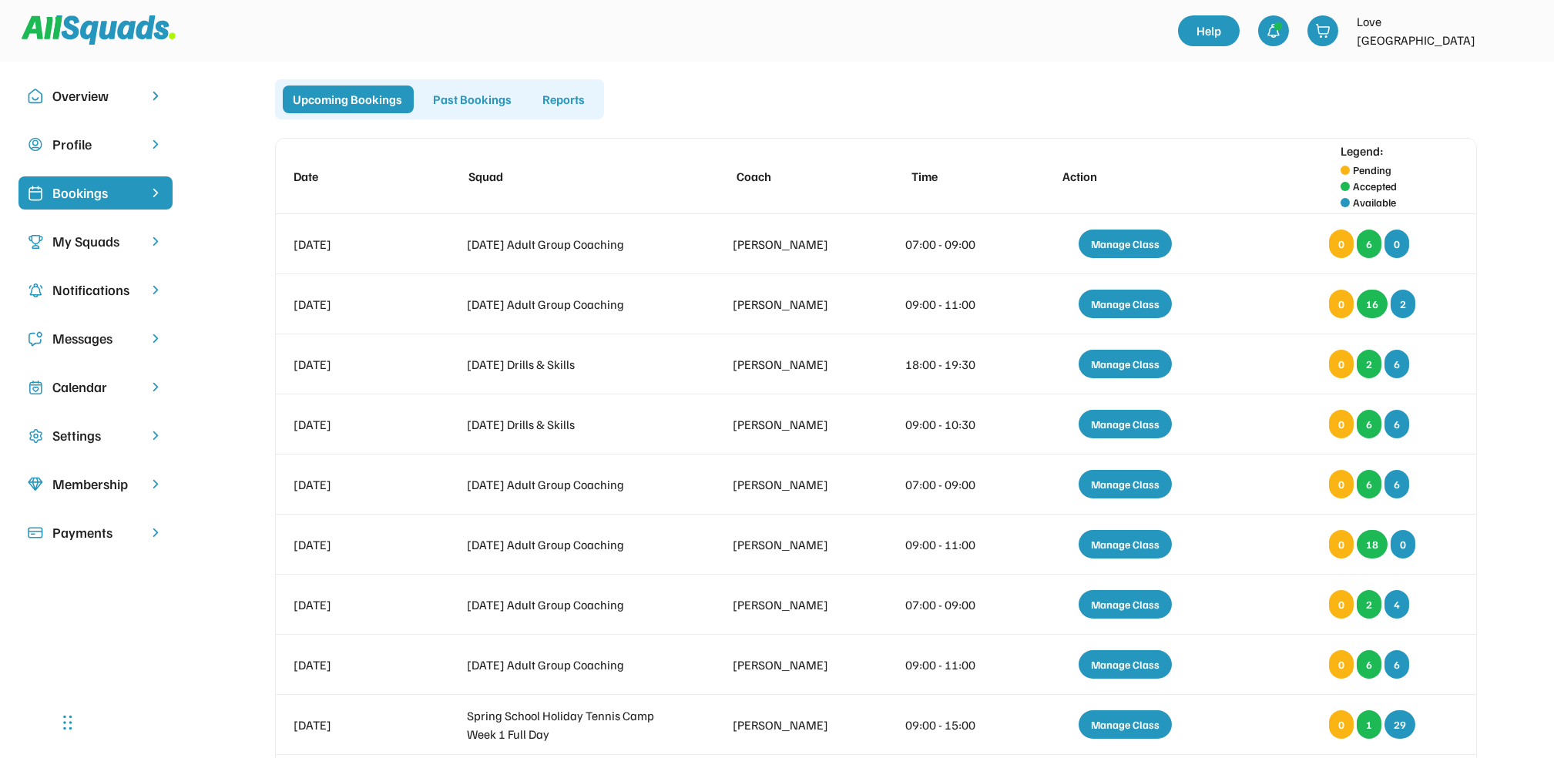
click at [1189, 106] on div "Upcoming Bookings Past Bookings Reports" at bounding box center [876, 99] width 1202 height 40
click at [1494, 176] on div "Upcoming Bookings Past Bookings Reports Date Squad Coach Time Action Legend: Pe…" at bounding box center [876, 624] width 1320 height 1090
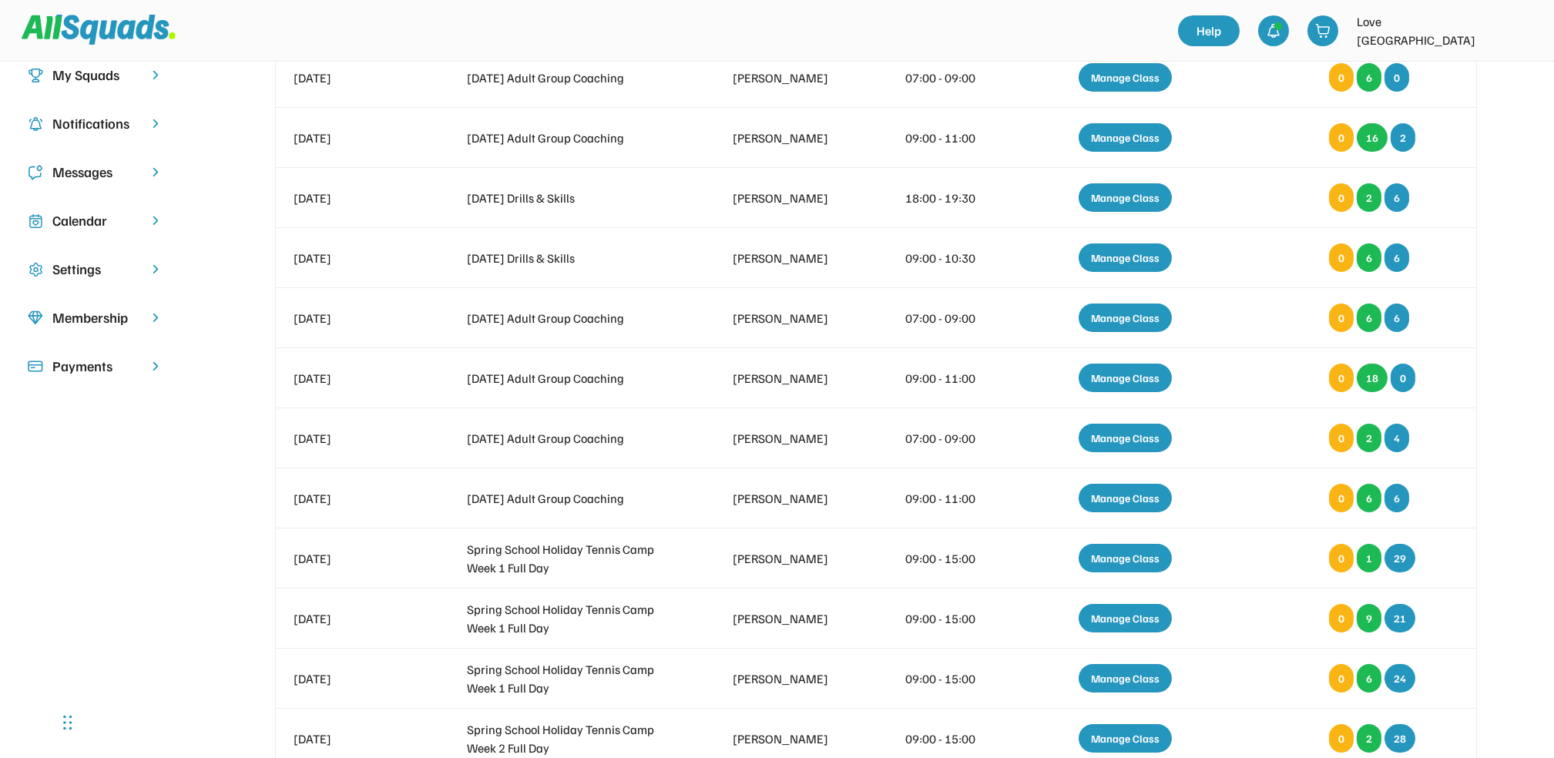
scroll to position [0, 0]
